Goal: Book appointment/travel/reservation

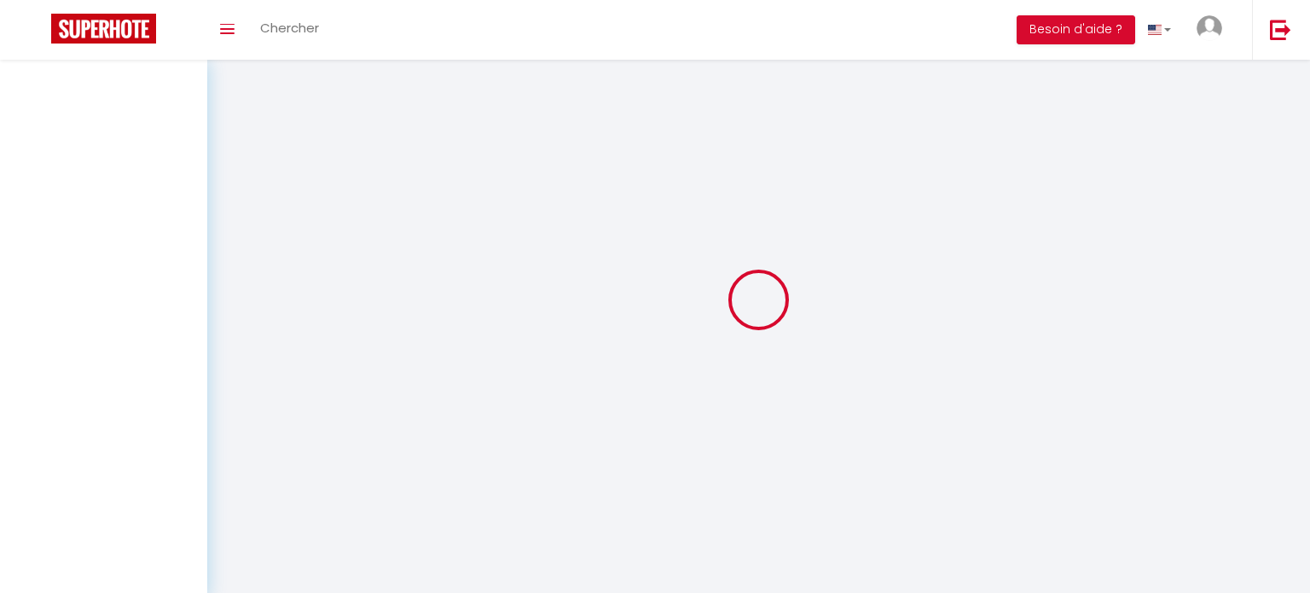
type input "Axel"
type input "Aubusson"
type input "appartandtours@gmail.com"
type input "0783850051"
type input "2 Avenue Gustave Eiffel"
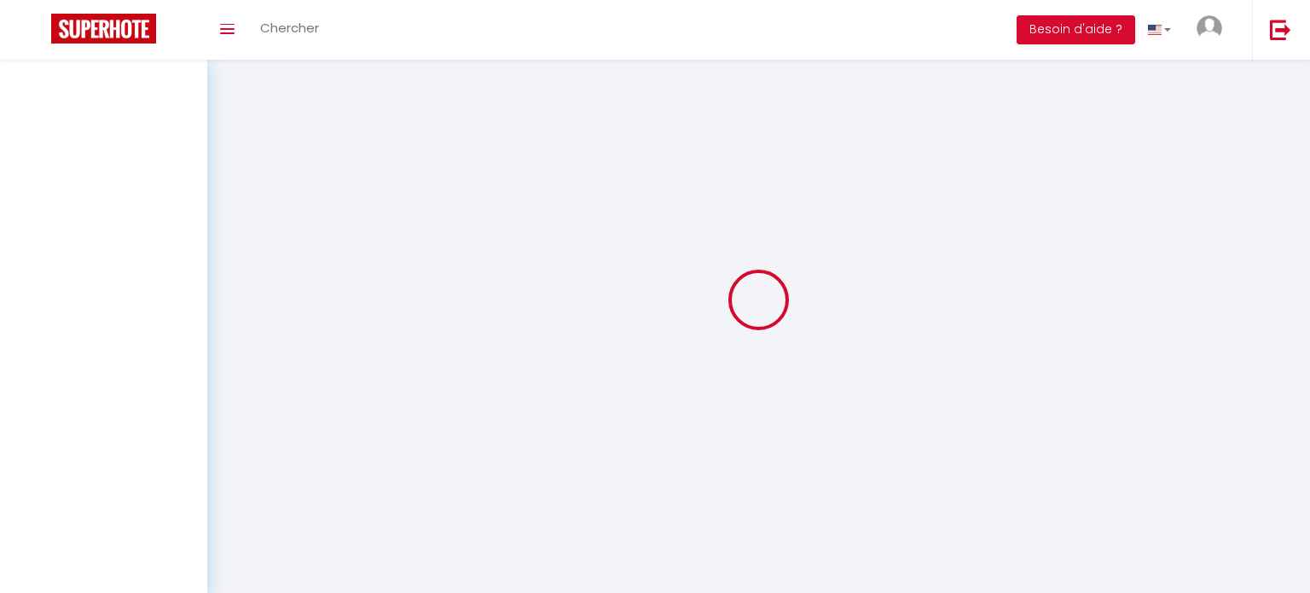
type input "37100"
type input "Tours"
type input "6Ub8gdd661QyeoWhdBzXN4COU"
type input "xADR0qSOjCVwig5nwgZwpxNIc"
select select "28"
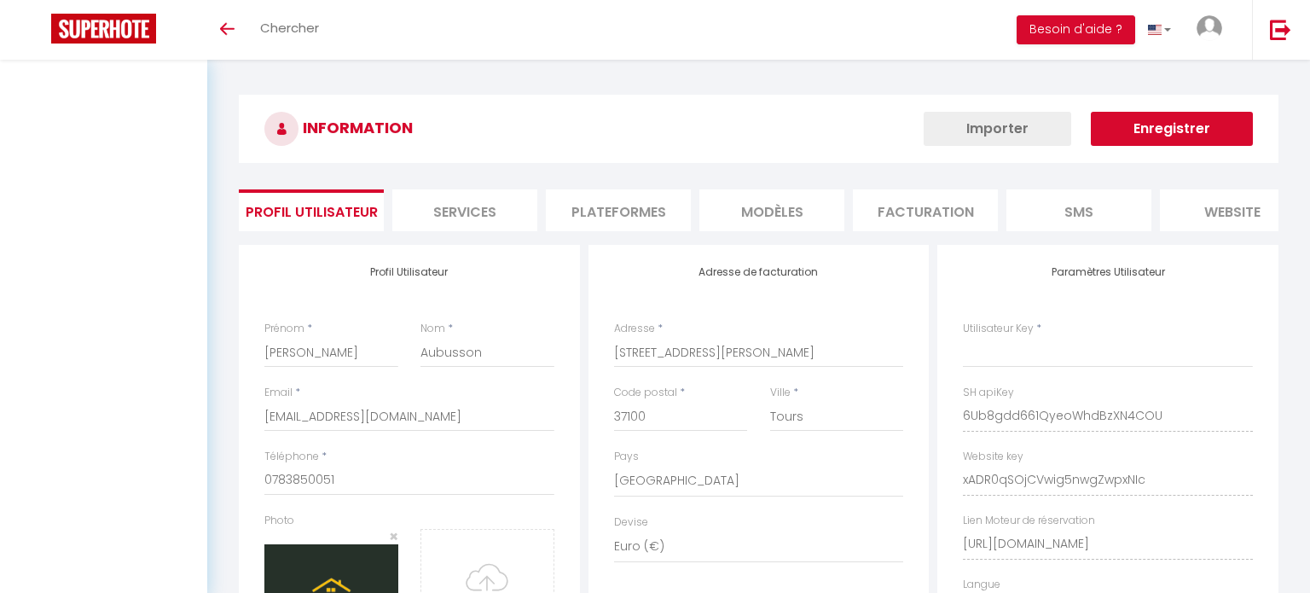
type input "6Ub8gdd661QyeoWhdBzXN4COU"
type input "xADR0qSOjCVwig5nwgZwpxNIc"
type input "https://app.superhote.com/#/get-available-rentals/xADR0qSOjCVwig5nwgZwpxNIc"
select select "fr"
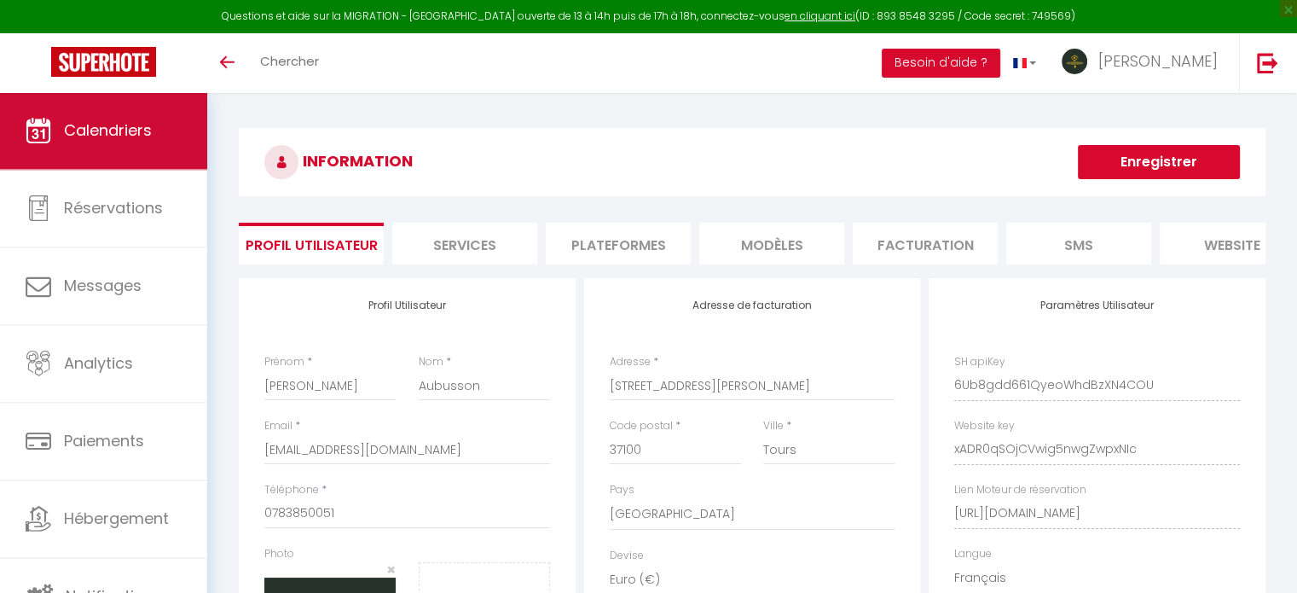
click at [90, 117] on link "Calendriers" at bounding box center [103, 130] width 207 height 77
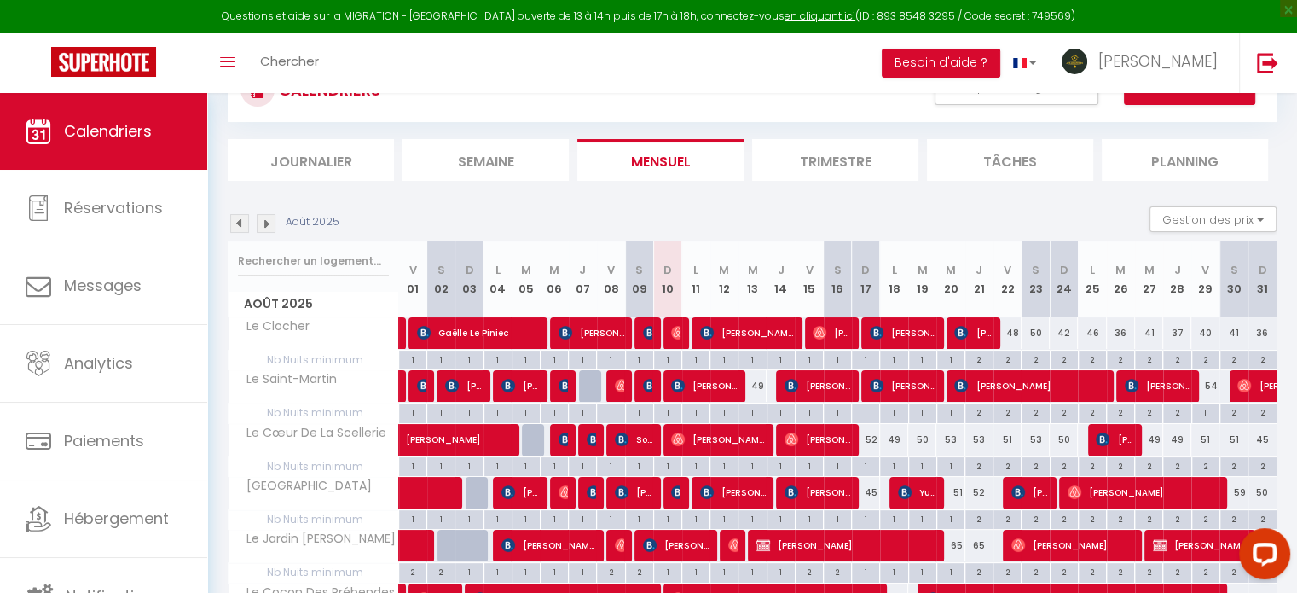
scroll to position [171, 0]
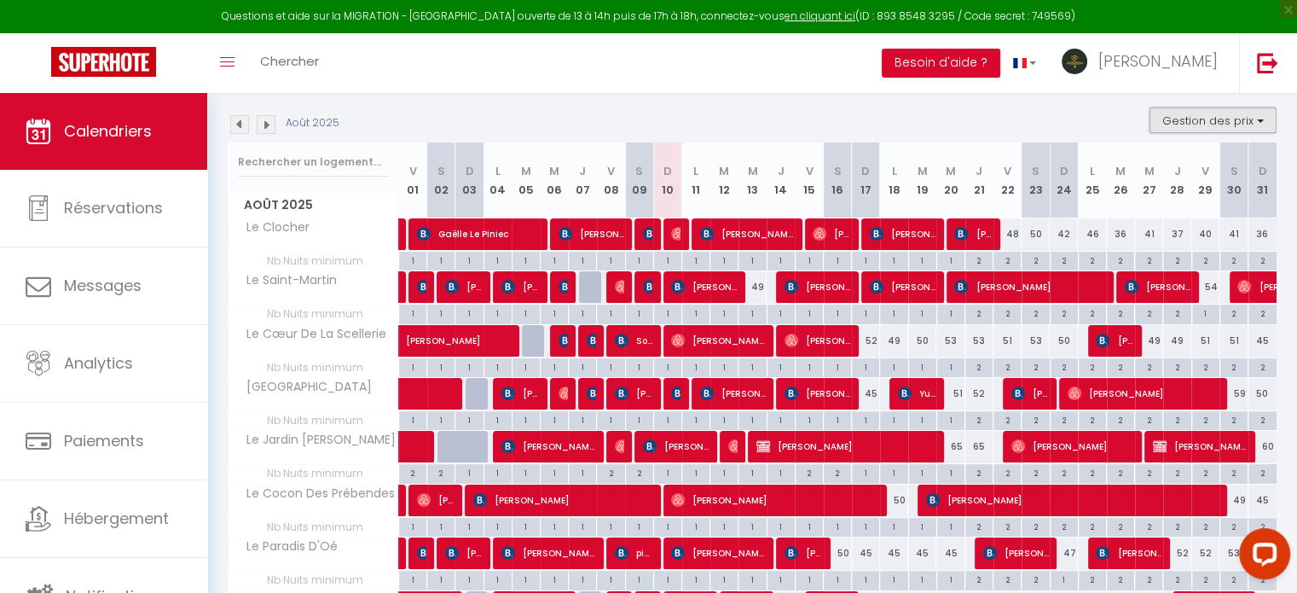
click at [1231, 115] on button "Gestion des prix" at bounding box center [1212, 120] width 127 height 26
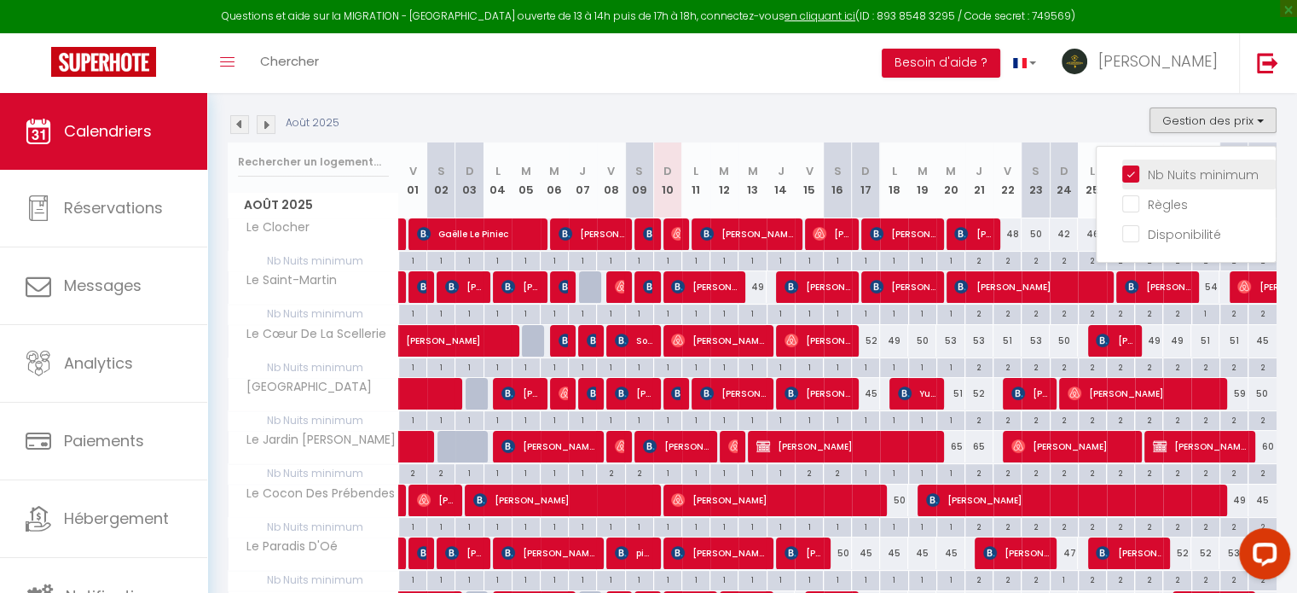
click at [1190, 170] on input "Nb Nuits minimum" at bounding box center [1198, 173] width 153 height 17
checkbox input "false"
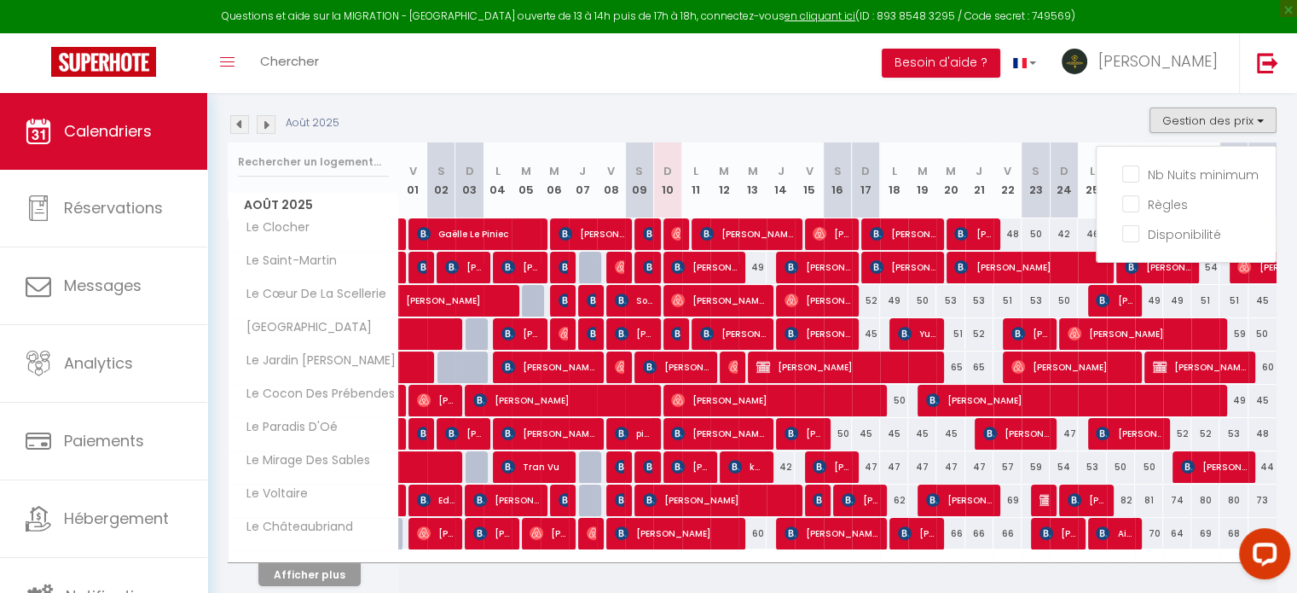
select select
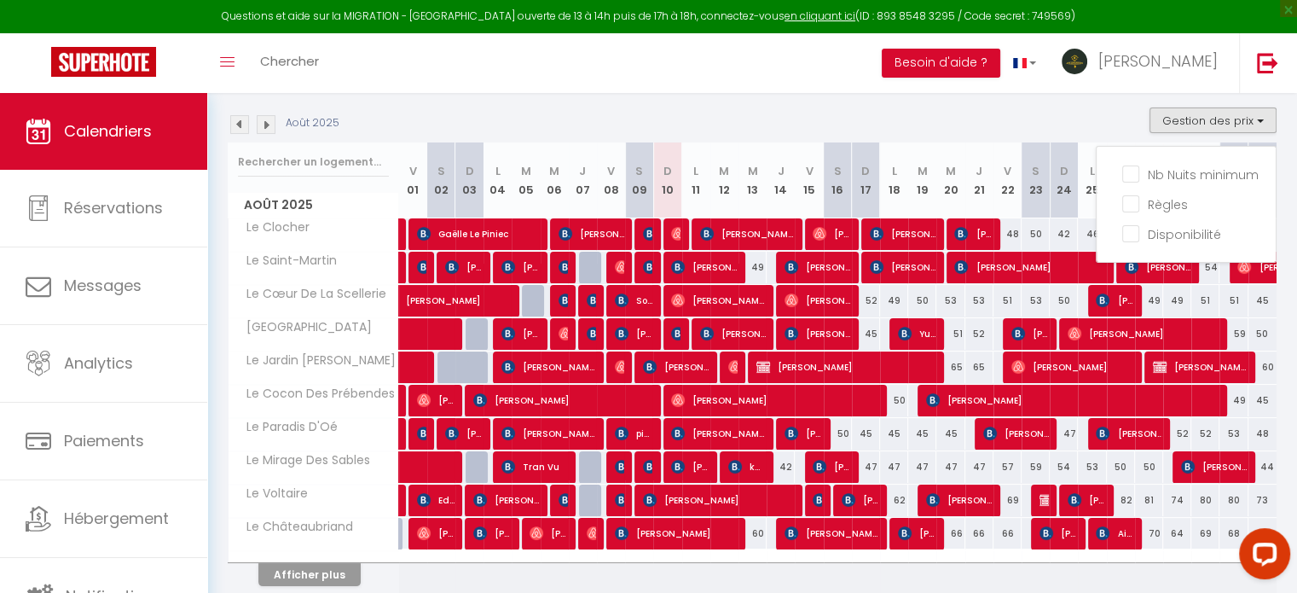
select select
click at [972, 122] on div "Août 2025 Gestion des prix Nb Nuits minimum Règles Disponibilité" at bounding box center [752, 124] width 1049 height 35
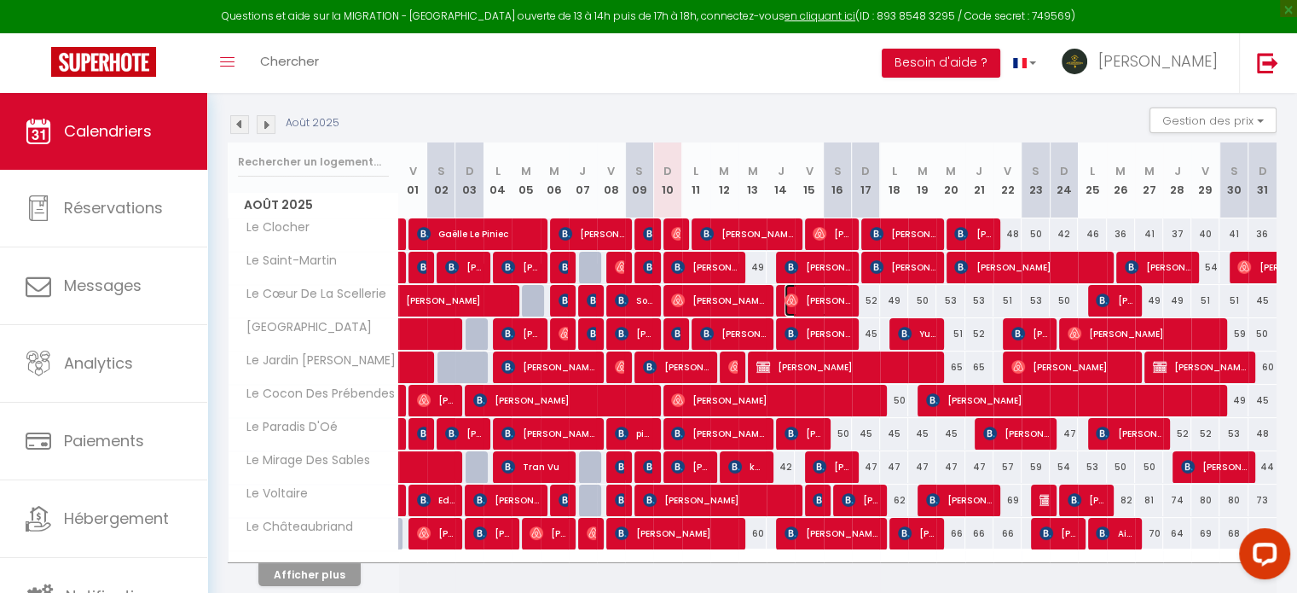
click at [809, 296] on span "Damien Girard" at bounding box center [817, 300] width 66 height 32
select select "OK"
select select "0"
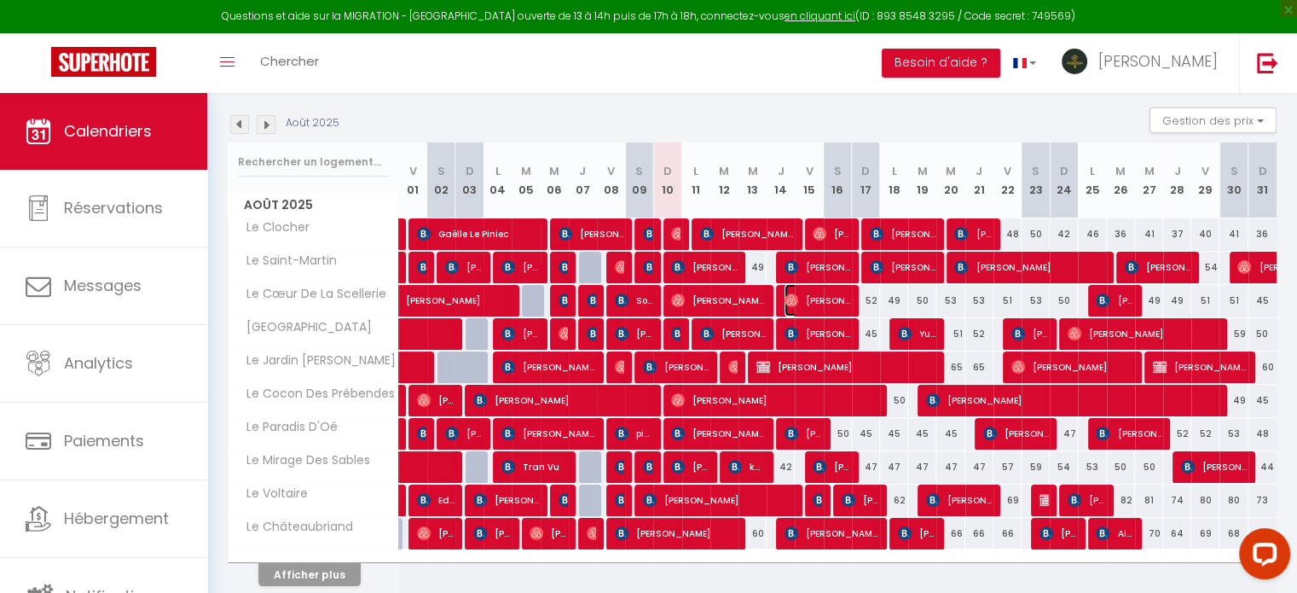
select select "1"
select select
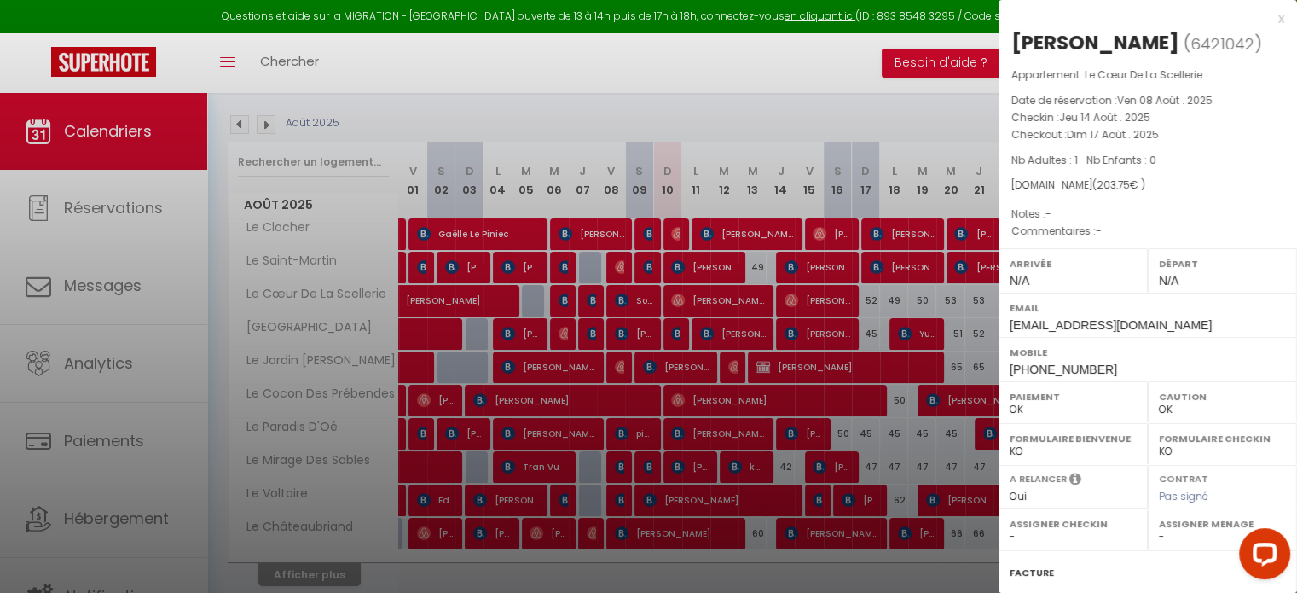
click at [1267, 19] on div "x" at bounding box center [1142, 19] width 286 height 20
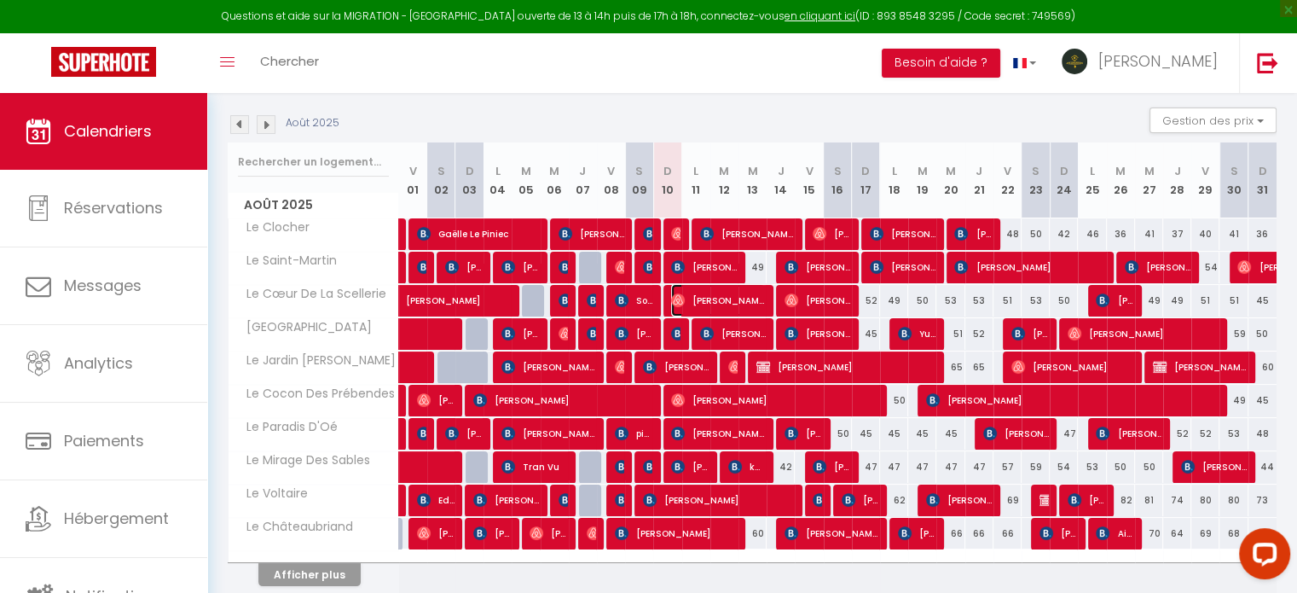
click at [751, 296] on span "Damien Girard" at bounding box center [718, 300] width 94 height 32
select select "43800"
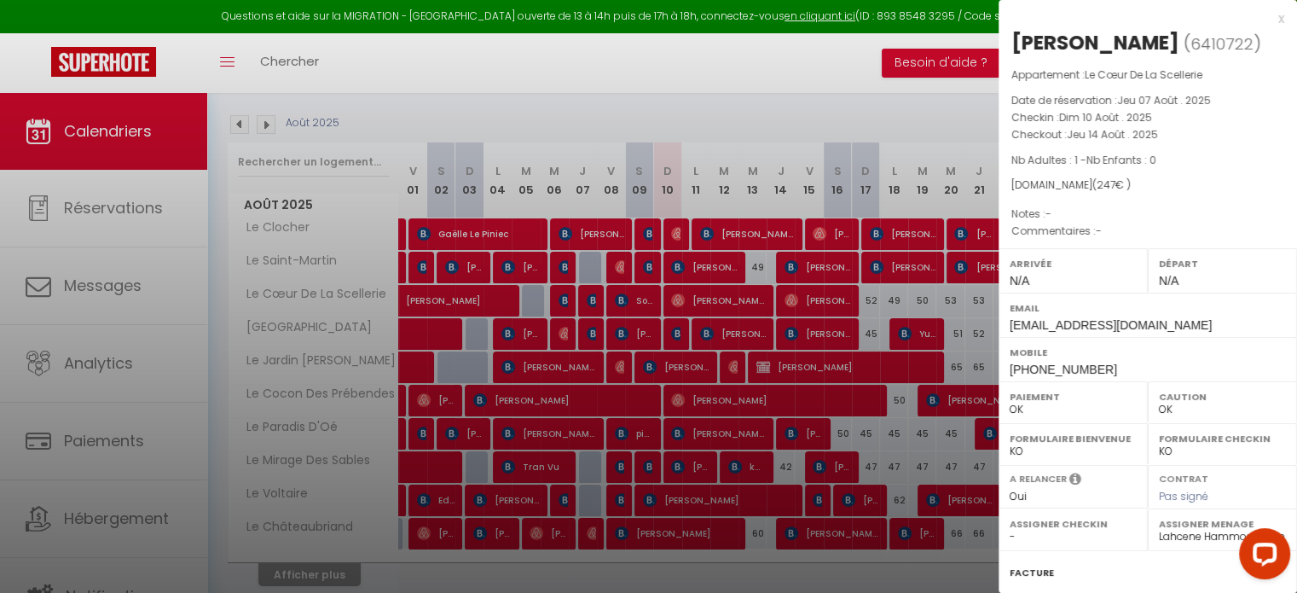
click at [1263, 21] on div "x" at bounding box center [1142, 19] width 286 height 20
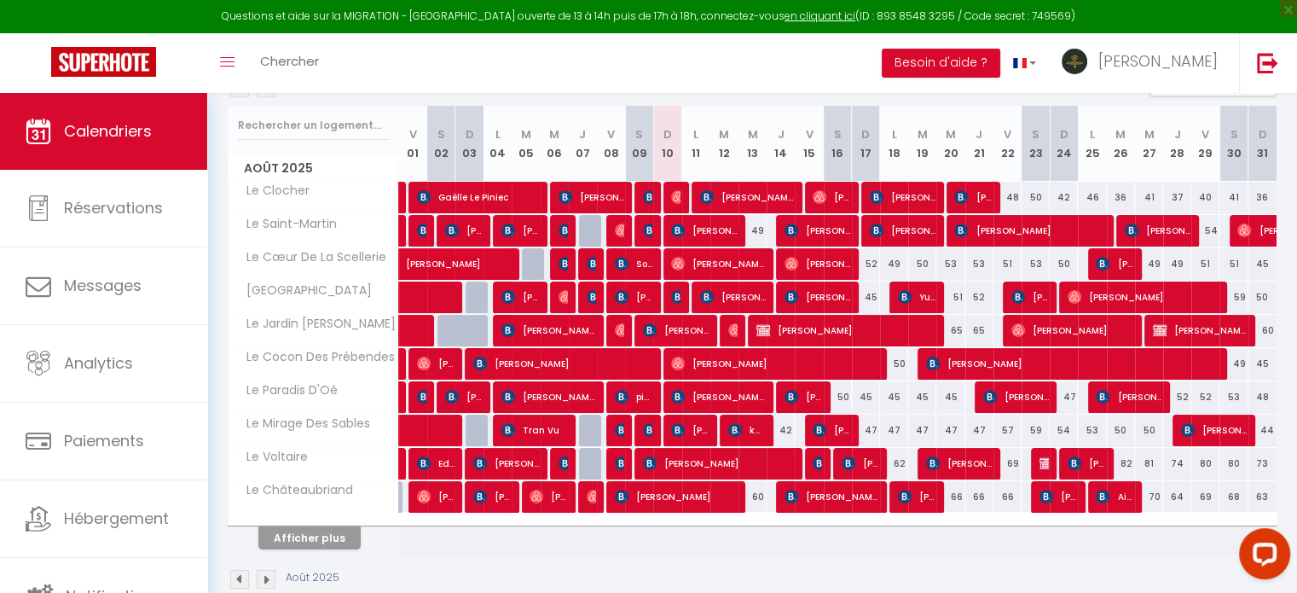
scroll to position [237, 0]
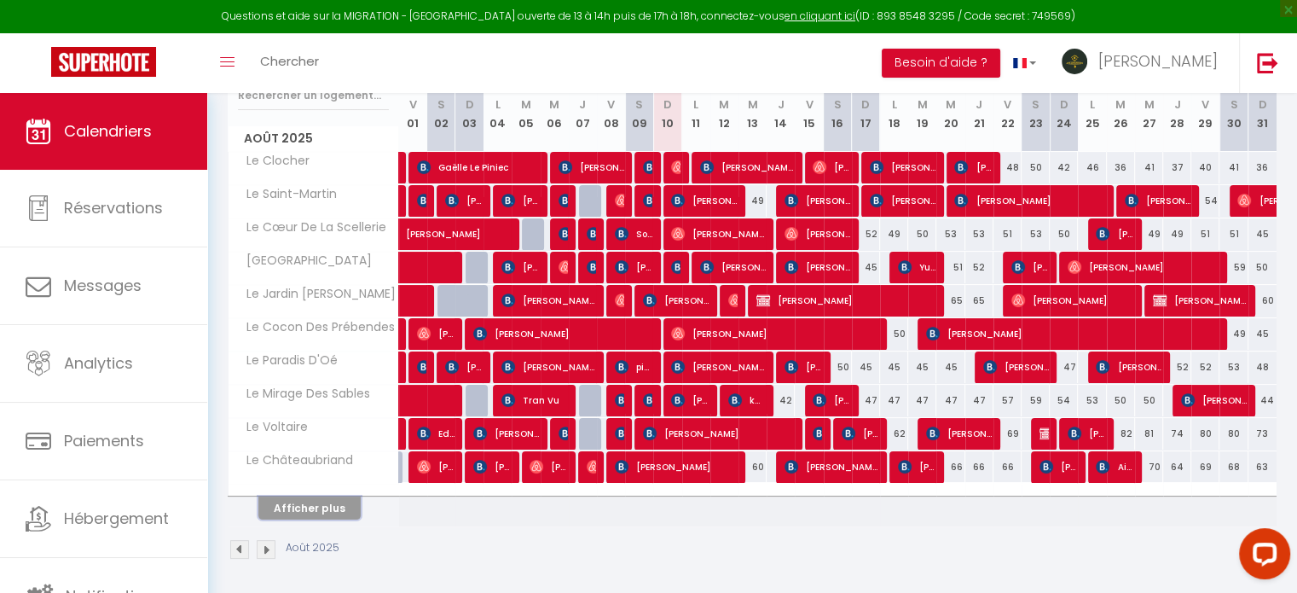
click at [293, 505] on button "Afficher plus" at bounding box center [309, 507] width 102 height 23
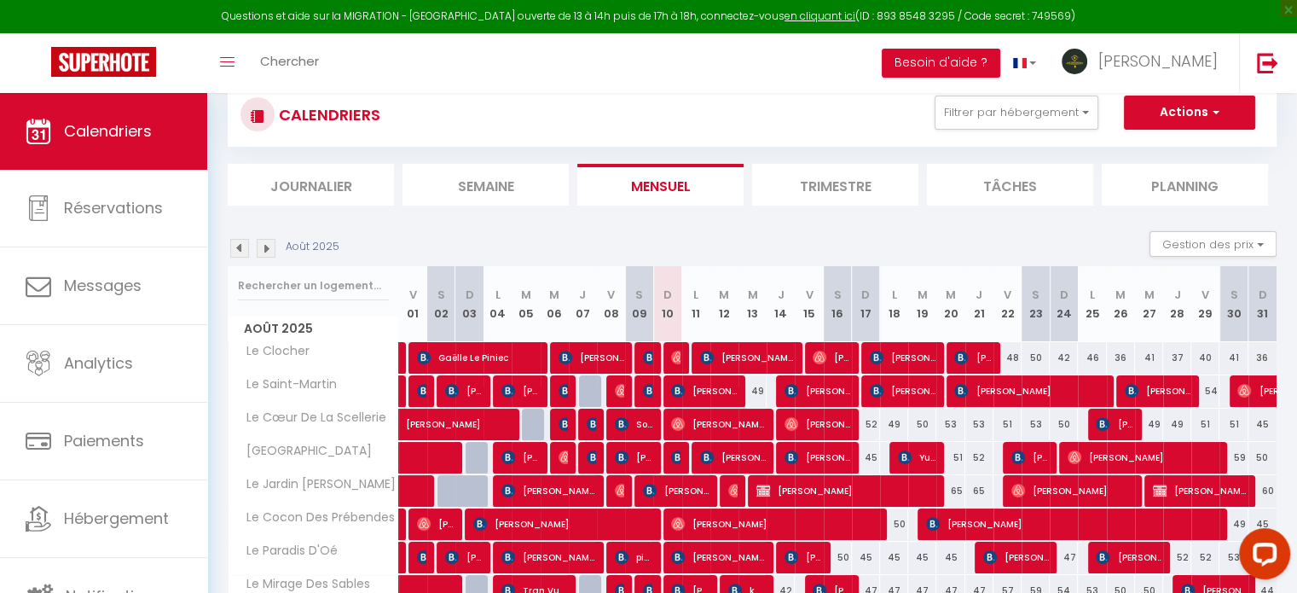
scroll to position [171, 0]
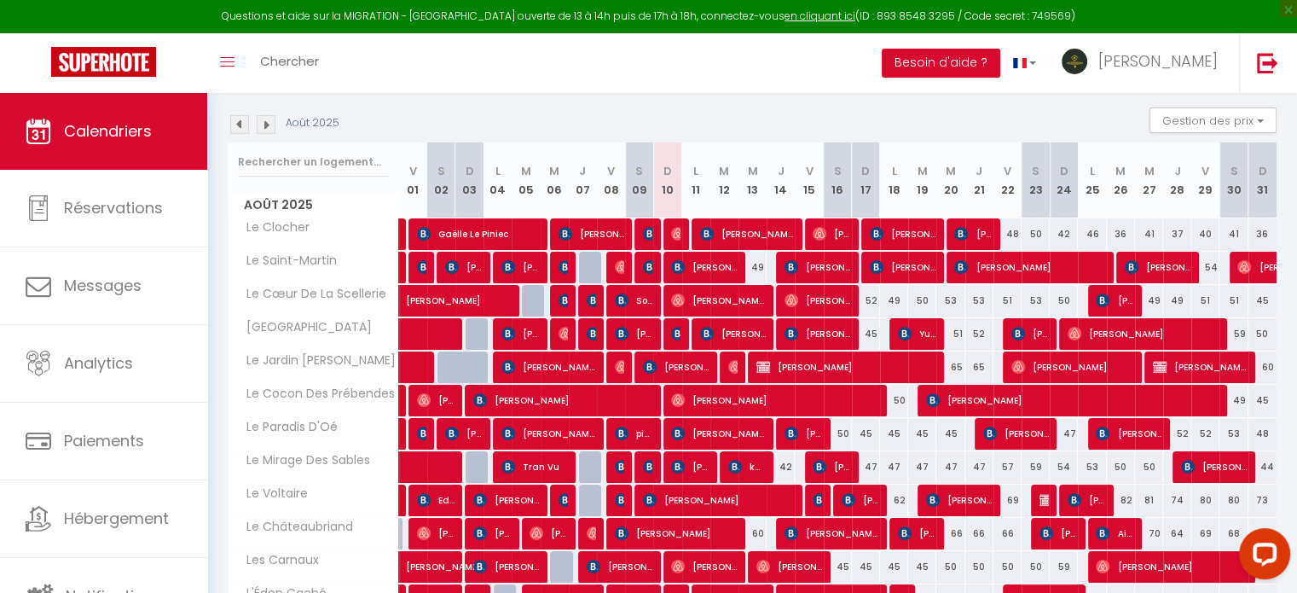
click at [877, 296] on div "52" at bounding box center [866, 301] width 28 height 32
type input "52"
type input "Dim 17 Août 2025"
type input "Lun 18 Août 2025"
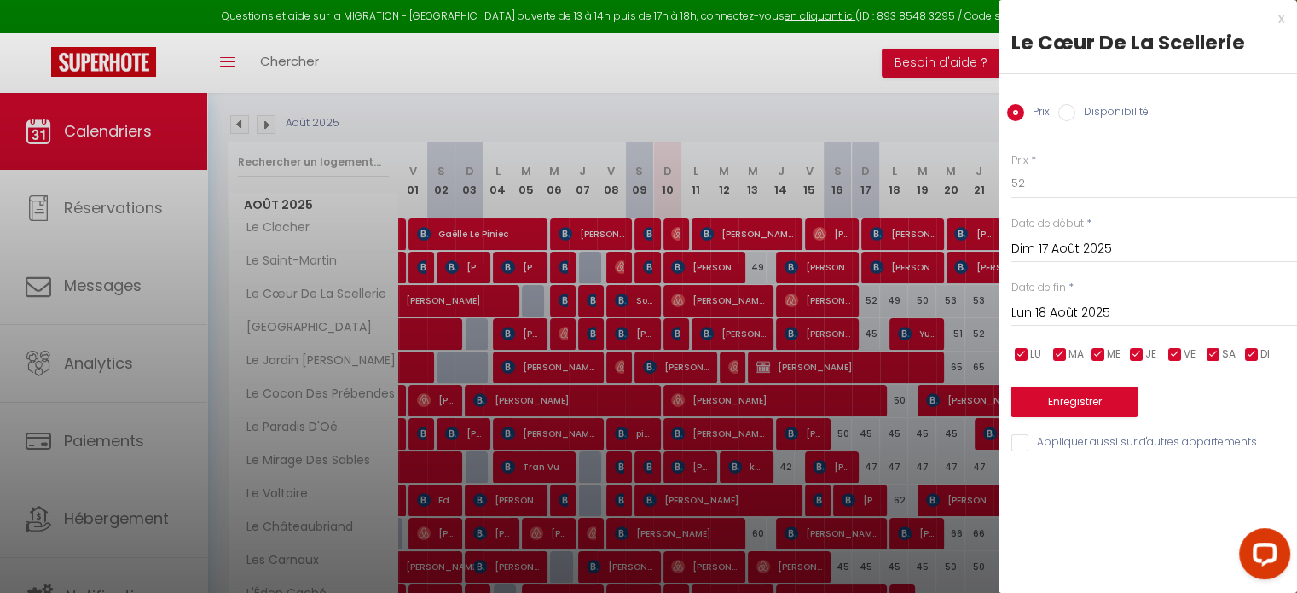
click at [870, 112] on div at bounding box center [648, 296] width 1297 height 593
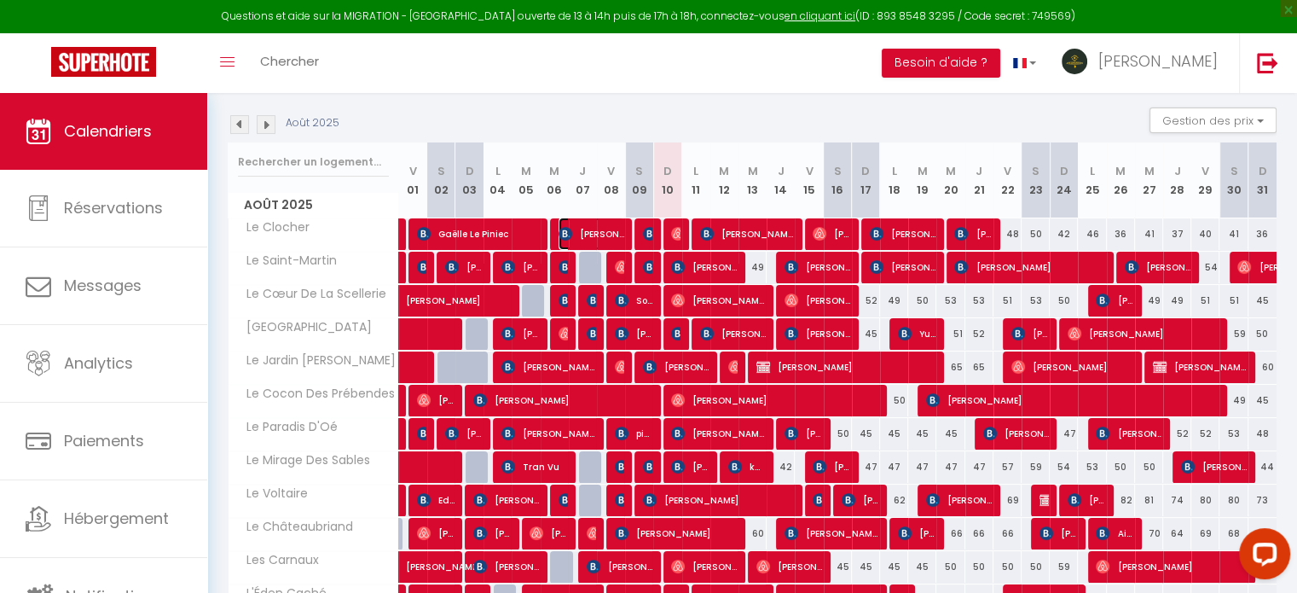
click at [580, 221] on span "Gennaro Rauso" at bounding box center [592, 233] width 66 height 32
select select "KO"
select select "49914"
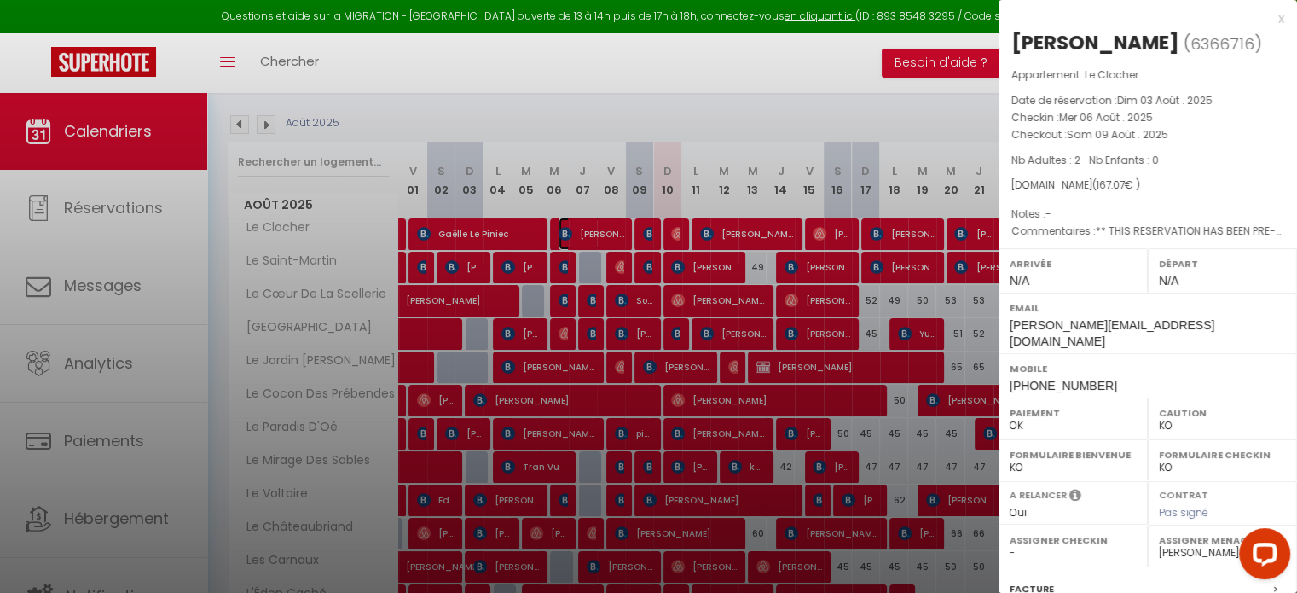
scroll to position [199, 0]
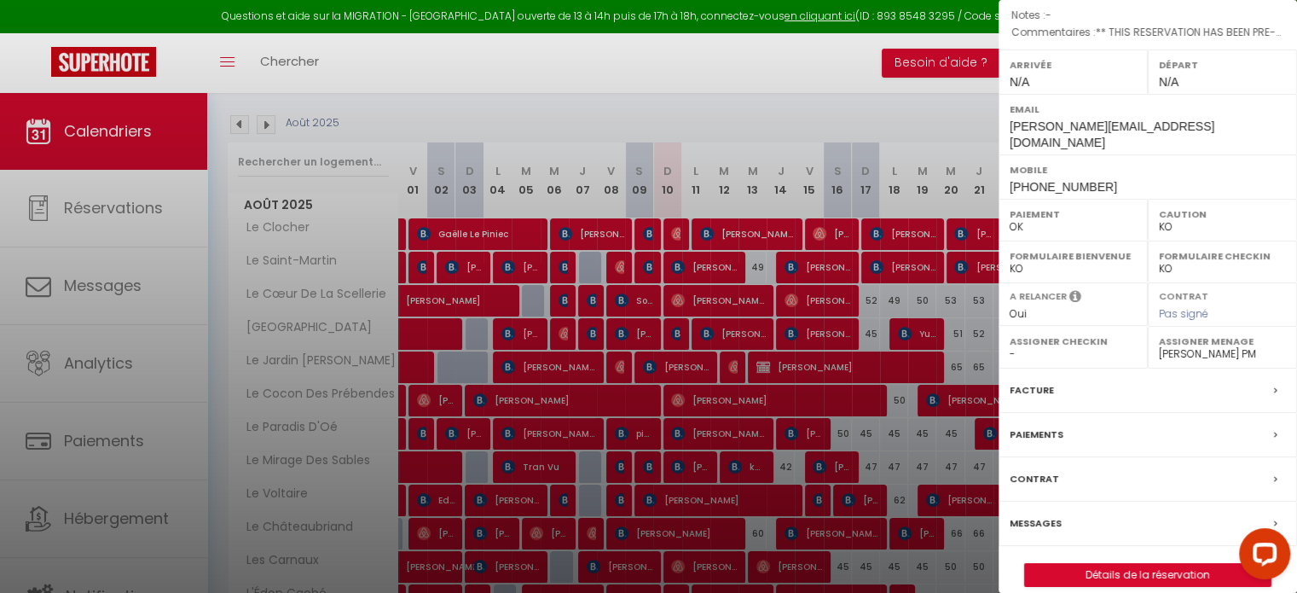
click at [1048, 426] on label "Paiements" at bounding box center [1037, 435] width 54 height 18
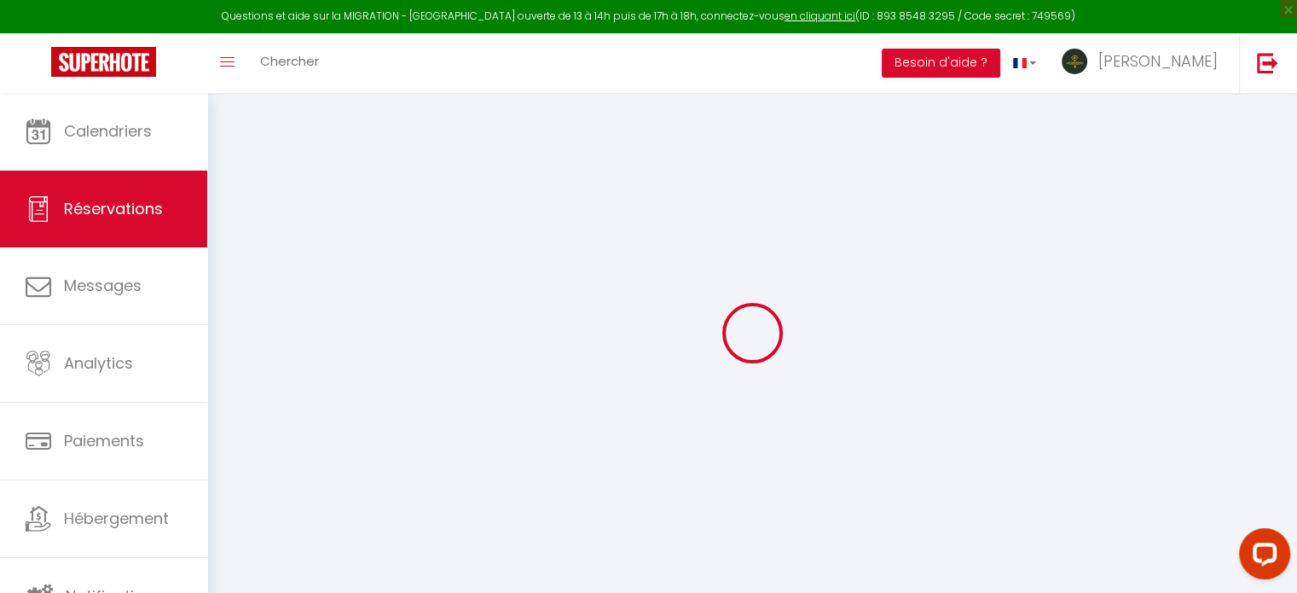
select select
checkbox input "false"
select select
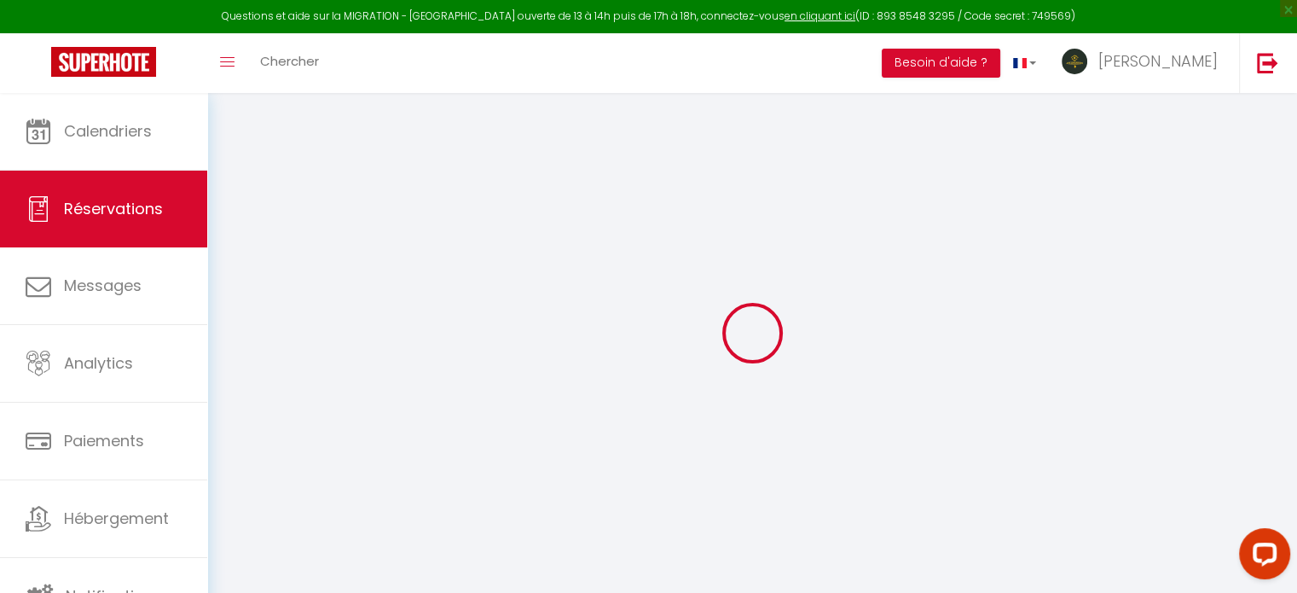
checkbox input "false"
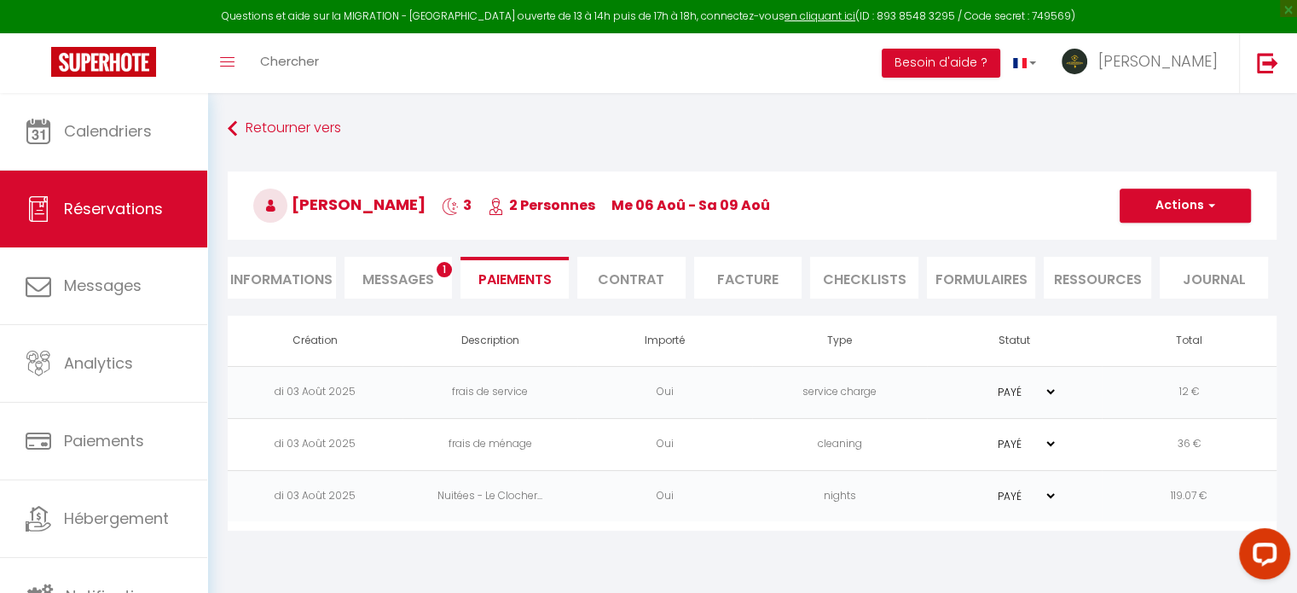
click at [1045, 493] on select "PAYÉ EN ATTENTE" at bounding box center [1014, 496] width 85 height 16
click at [308, 480] on td "di 03 Août 2025" at bounding box center [315, 496] width 175 height 52
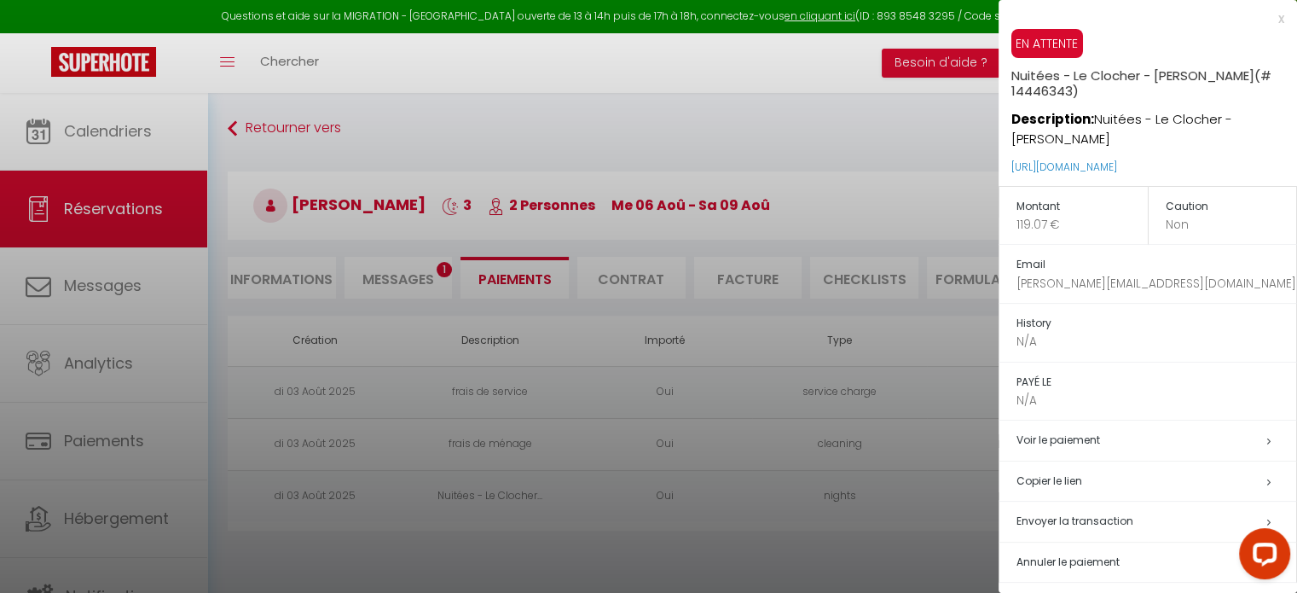
click at [308, 480] on div at bounding box center [648, 296] width 1297 height 593
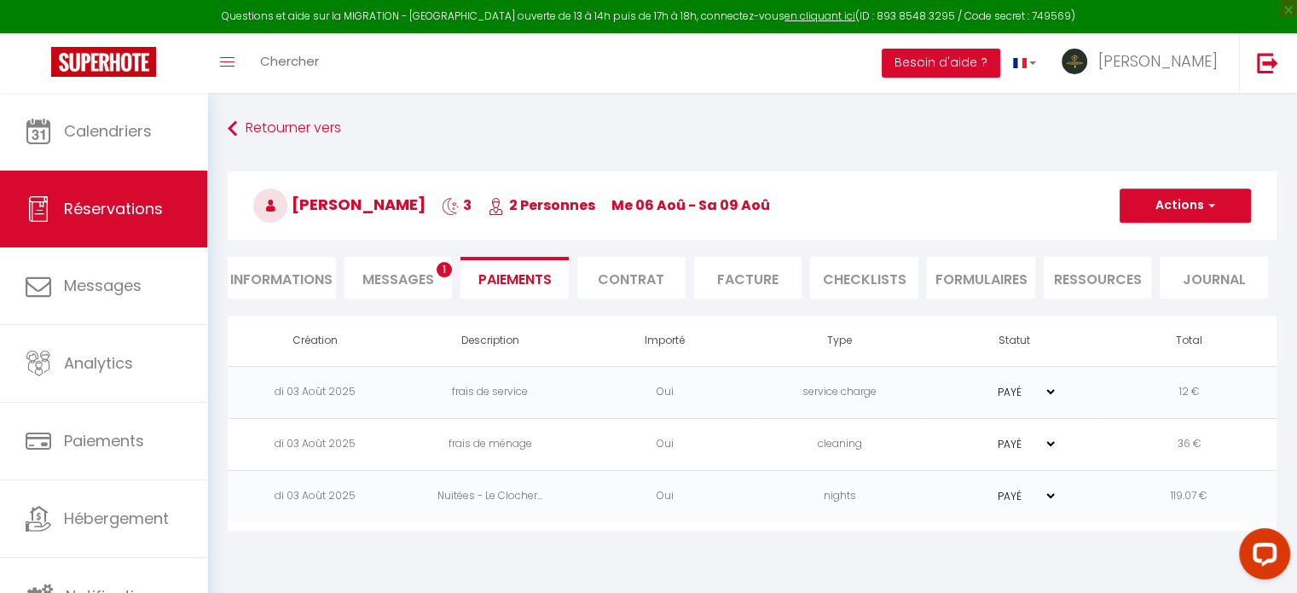
click at [416, 276] on span "Messages" at bounding box center [398, 279] width 72 height 20
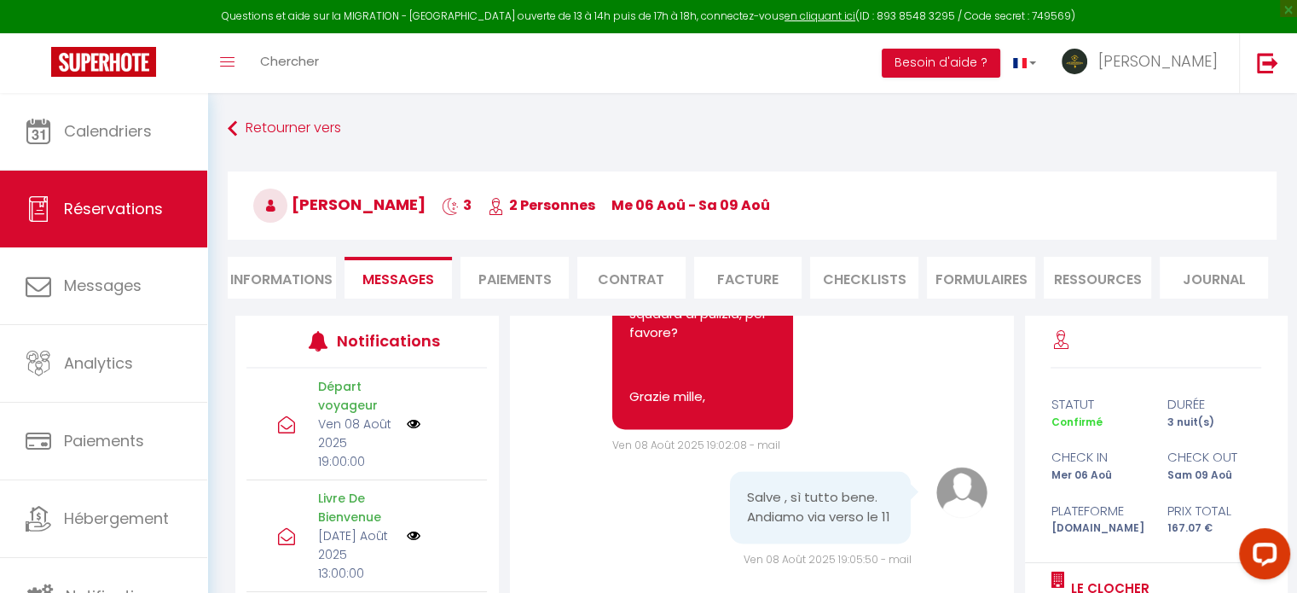
scroll to position [2647, 0]
click at [526, 294] on li "Paiements" at bounding box center [514, 278] width 108 height 42
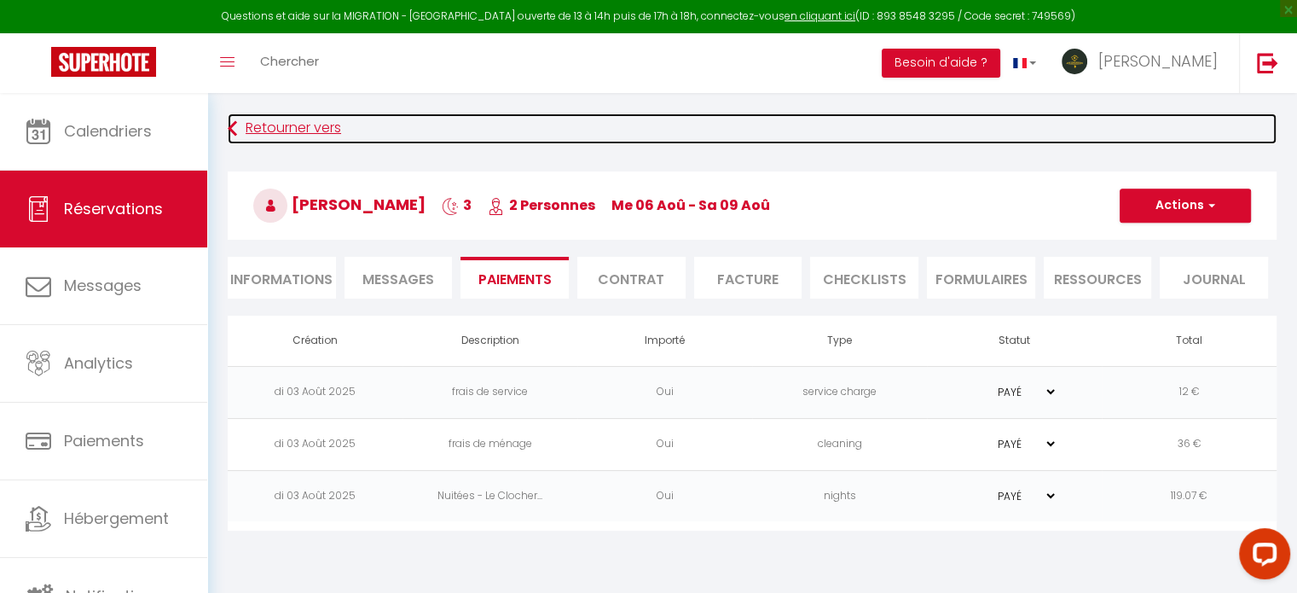
click at [258, 117] on link "Retourner vers" at bounding box center [752, 128] width 1049 height 31
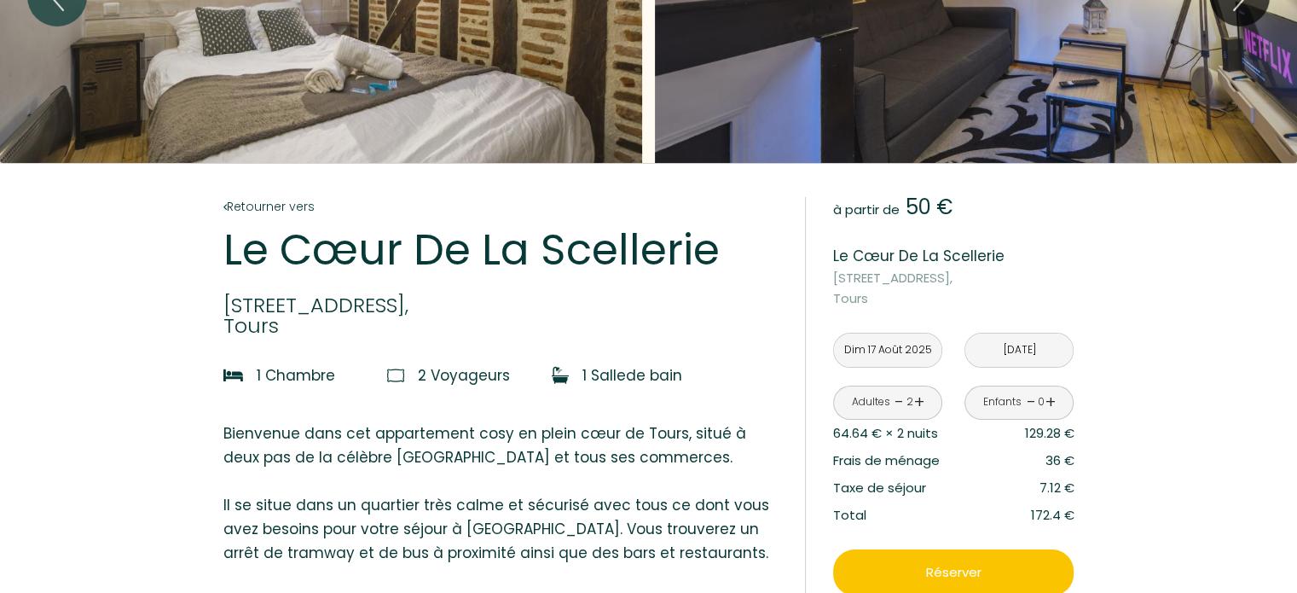
scroll to position [341, 0]
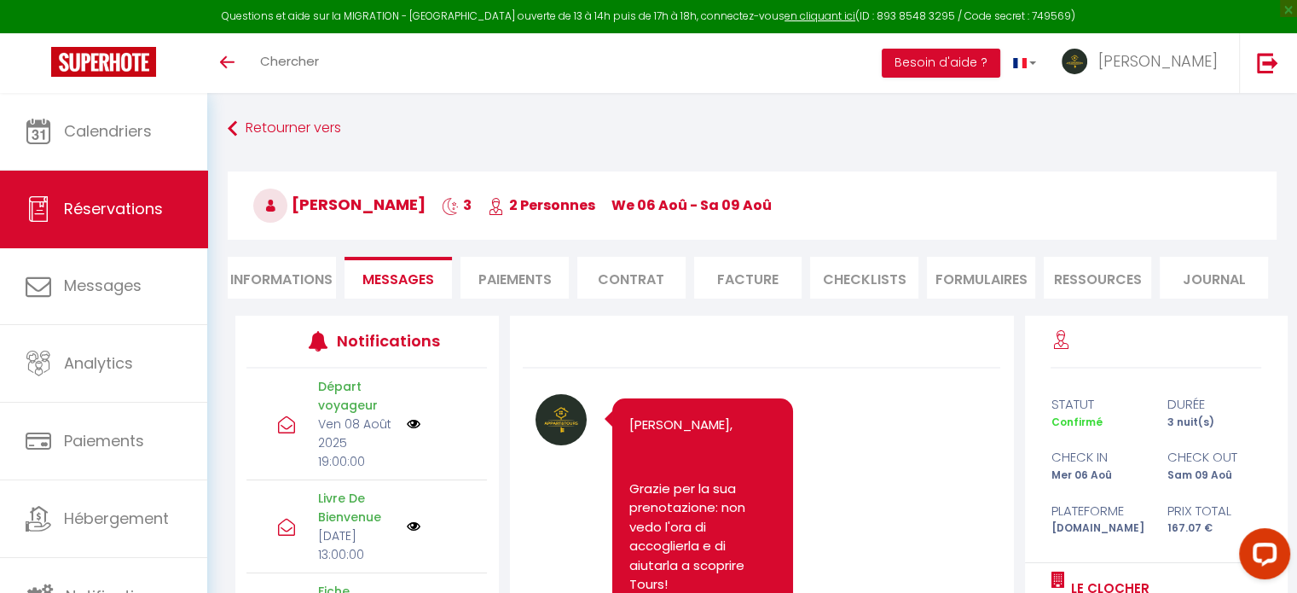
scroll to position [2647, 0]
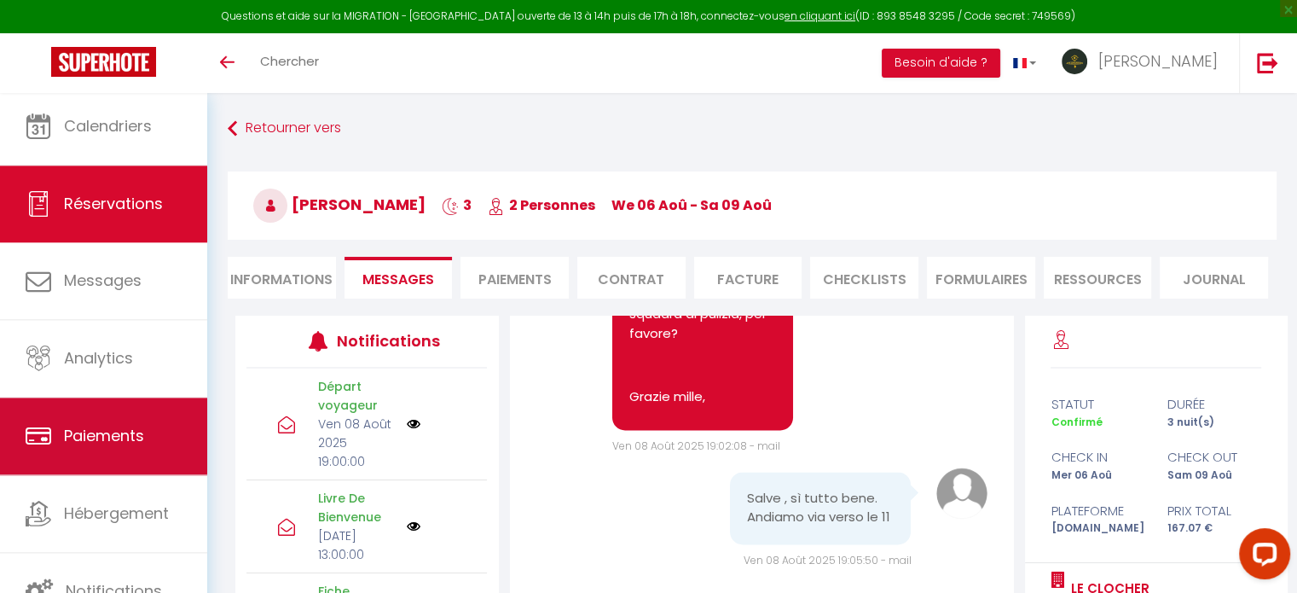
click at [96, 431] on span "Paiements" at bounding box center [104, 435] width 80 height 21
select select "2"
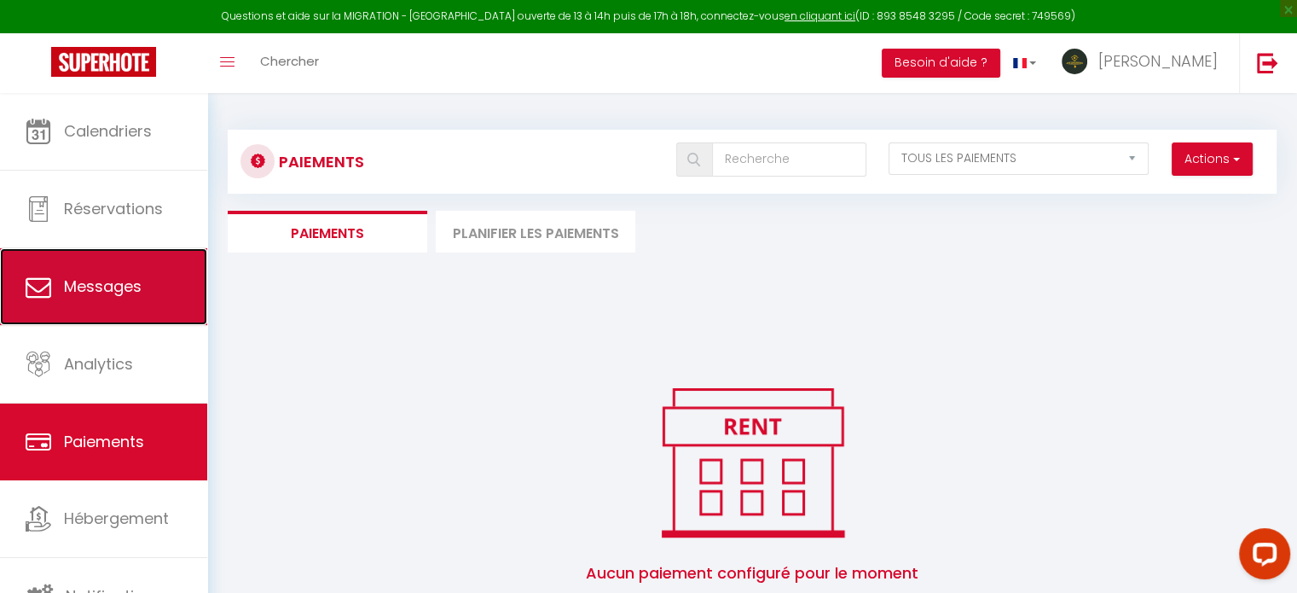
click at [130, 303] on link "Messages" at bounding box center [103, 286] width 207 height 77
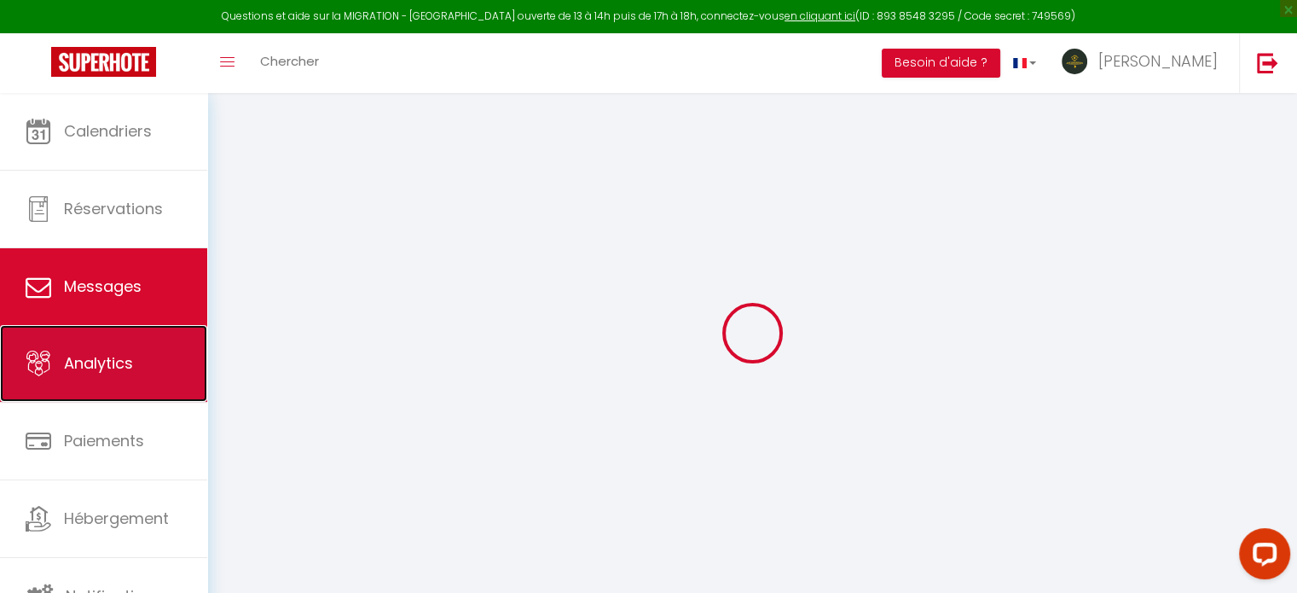
click at [107, 357] on span "Analytics" at bounding box center [98, 362] width 69 height 21
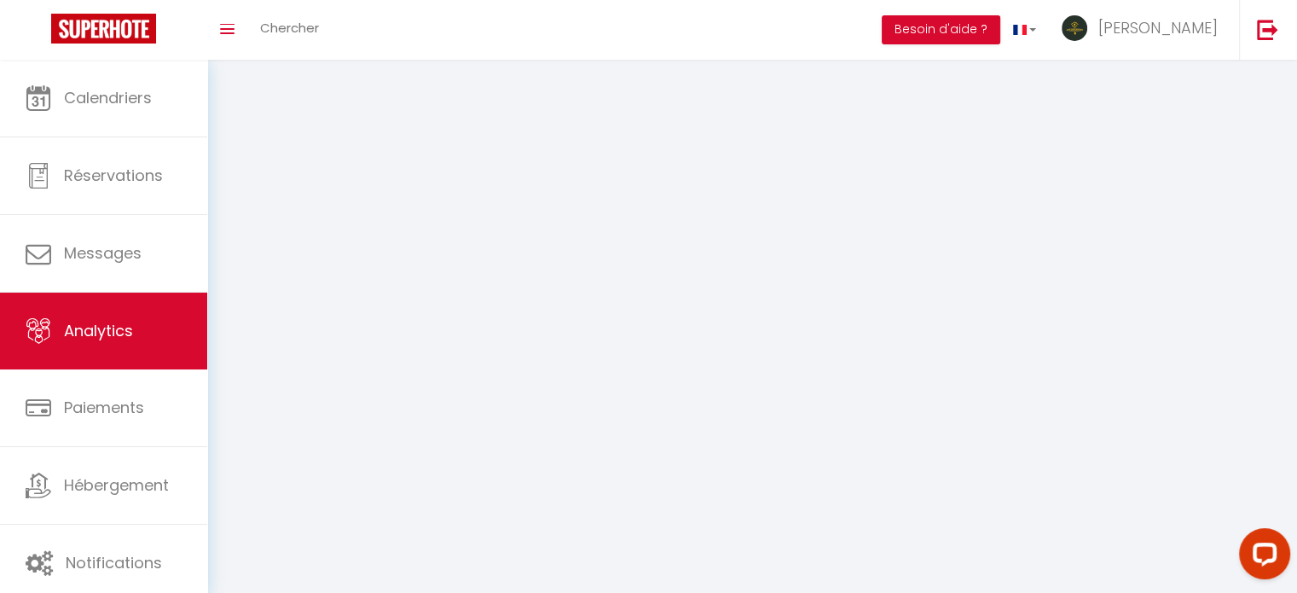
select select "2025"
select select "8"
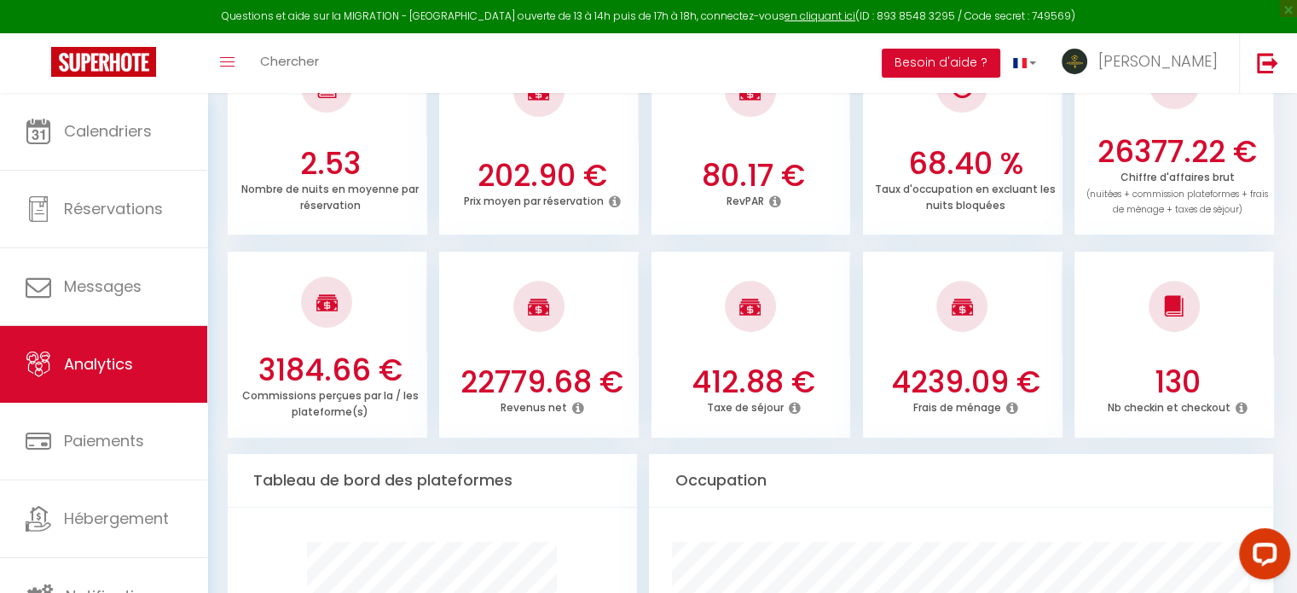
scroll to position [512, 0]
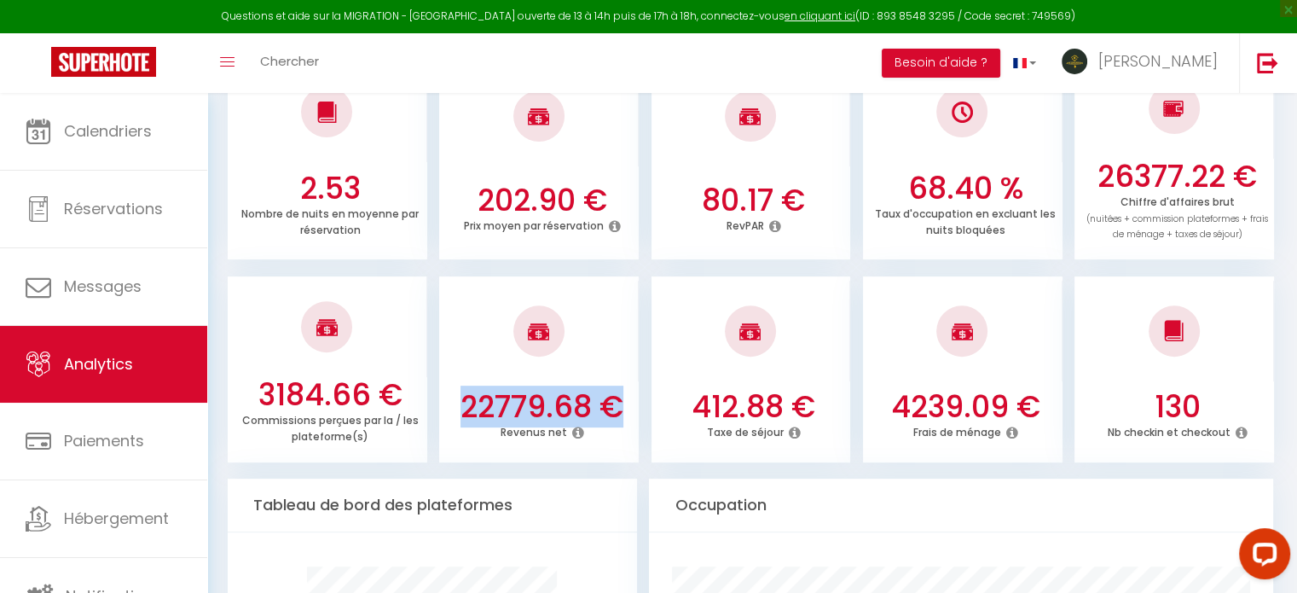
drag, startPoint x: 464, startPoint y: 410, endPoint x: 628, endPoint y: 398, distance: 164.2
click at [628, 398] on h3 "22779.68 €" at bounding box center [541, 407] width 185 height 36
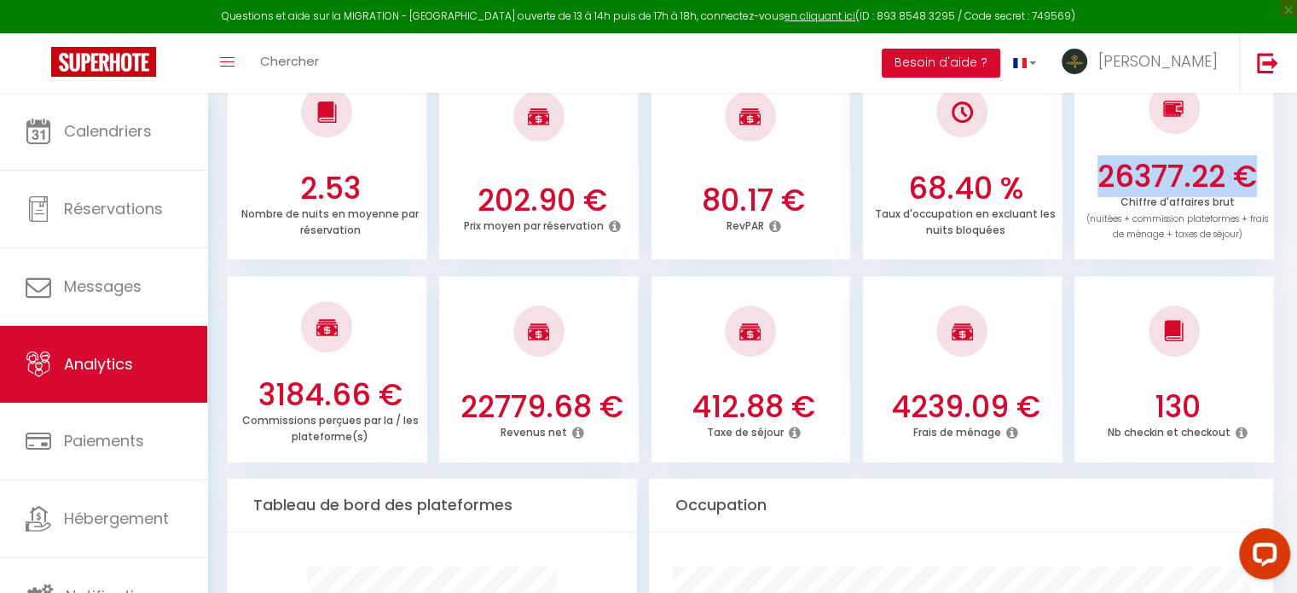
drag, startPoint x: 1100, startPoint y: 170, endPoint x: 1253, endPoint y: 169, distance: 152.6
click at [1253, 169] on h3 "26377.22 €" at bounding box center [1177, 177] width 185 height 36
click at [499, 402] on h3 "22779.68 €" at bounding box center [541, 407] width 185 height 36
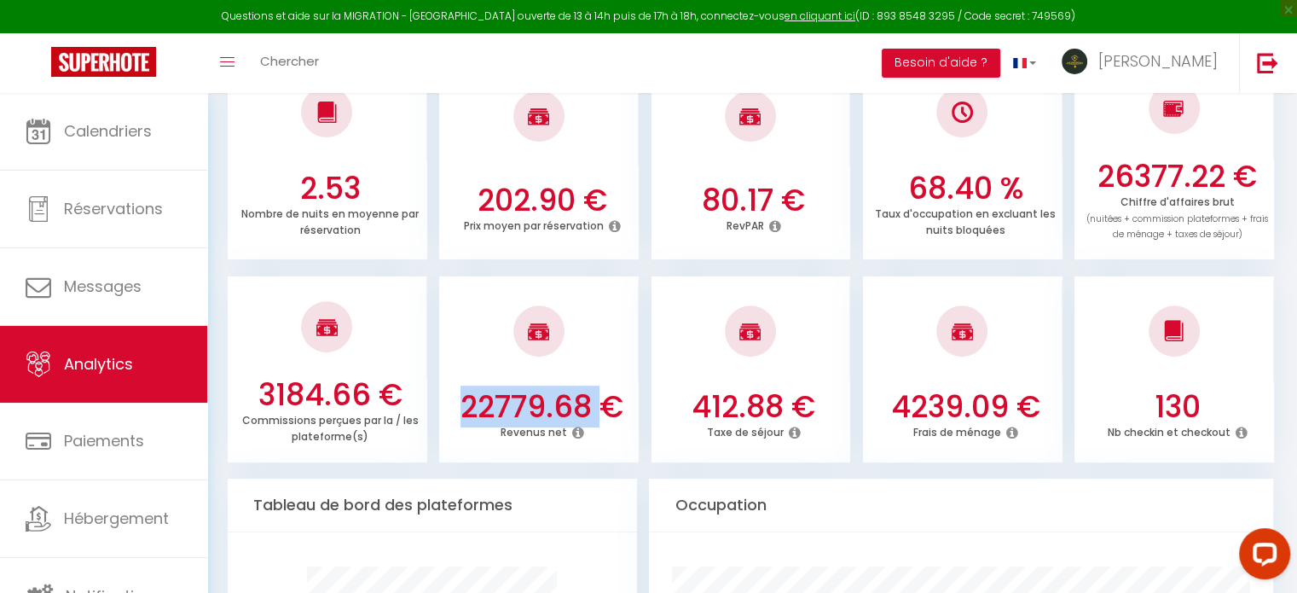
click at [499, 402] on h3 "22779.68 €" at bounding box center [541, 407] width 185 height 36
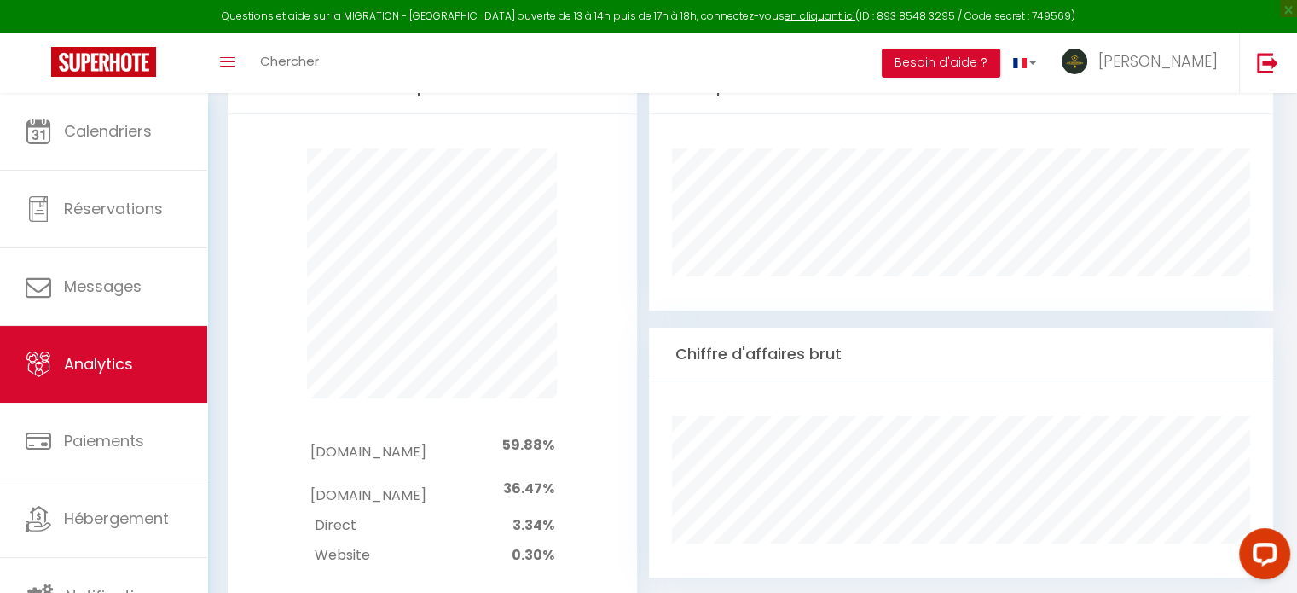
scroll to position [938, 0]
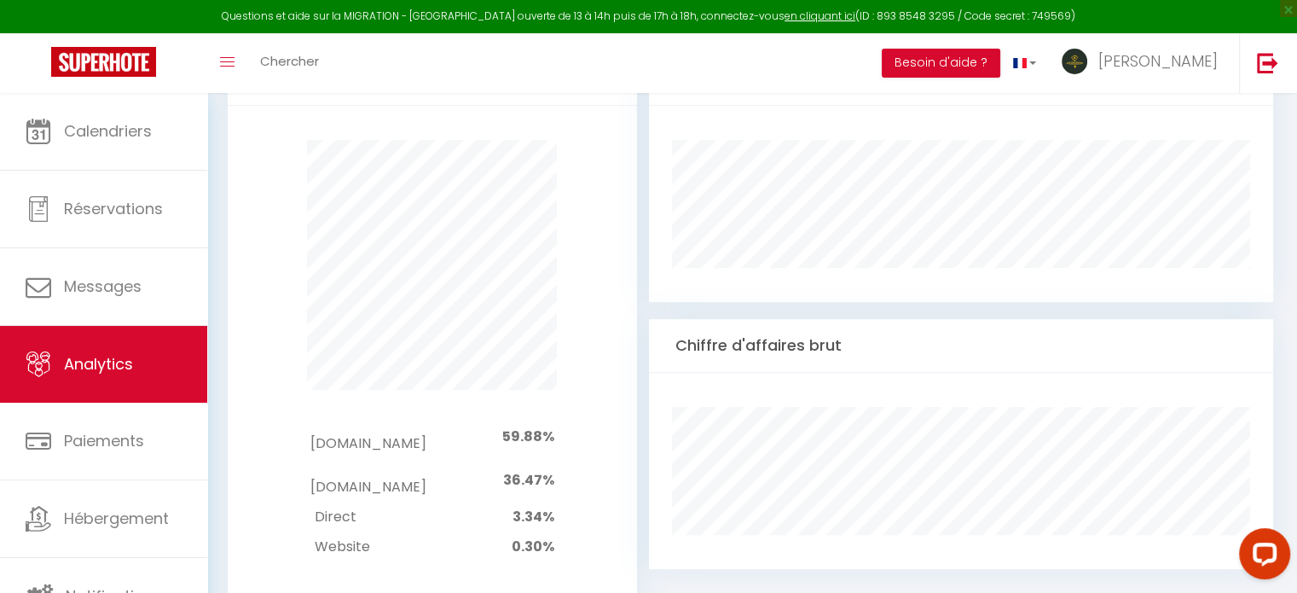
click at [571, 326] on div "Pas de canaux à afficher Booking.com 59.88% Airbnb.com 36.47% Direct 3.34% Webs…" at bounding box center [432, 364] width 431 height 516
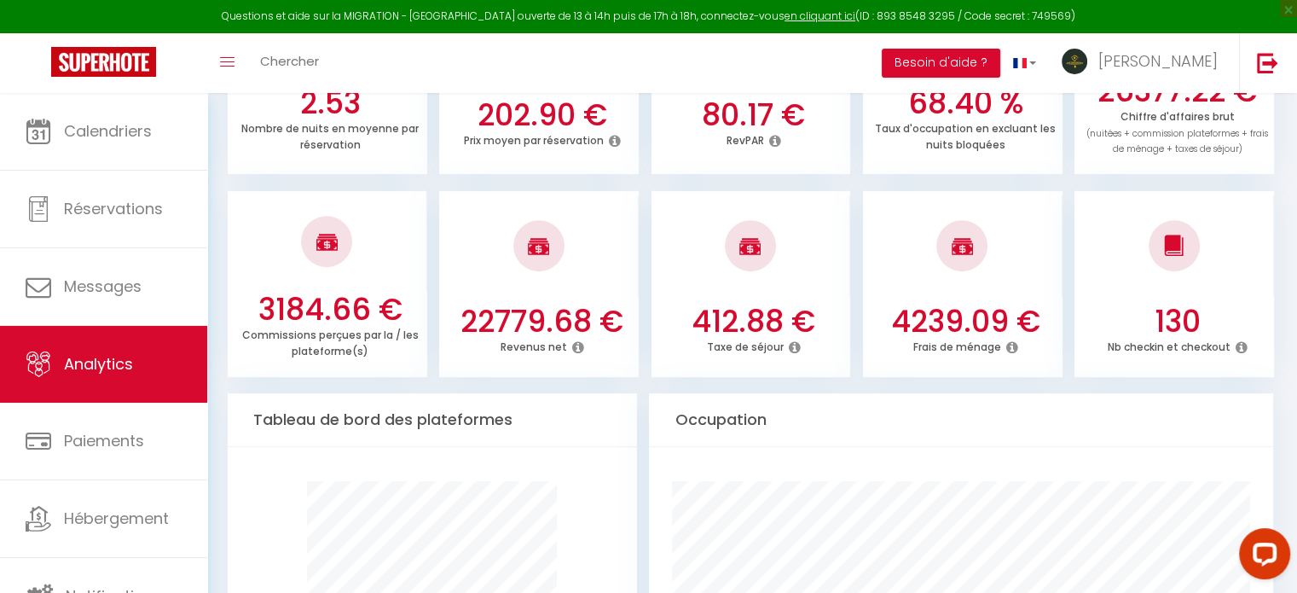
scroll to position [512, 0]
